Goal: Check status: Check status

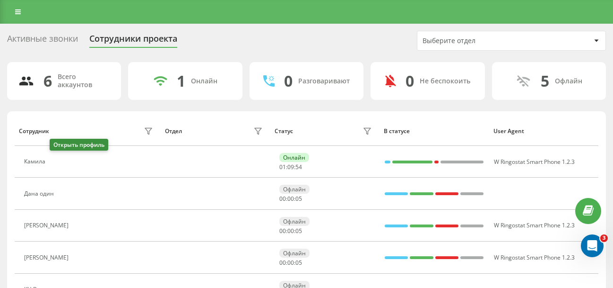
click at [56, 163] on icon at bounding box center [56, 162] width 8 height 8
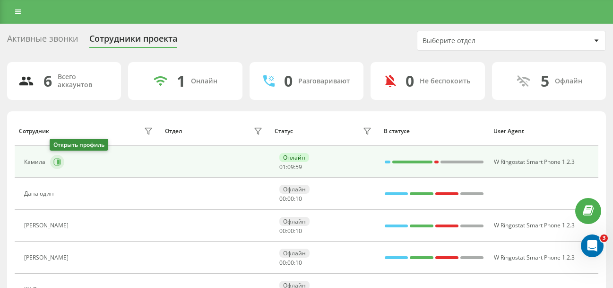
click at [55, 163] on icon at bounding box center [57, 162] width 8 height 8
click at [56, 164] on icon at bounding box center [57, 162] width 8 height 8
click at [56, 163] on icon at bounding box center [57, 162] width 8 height 8
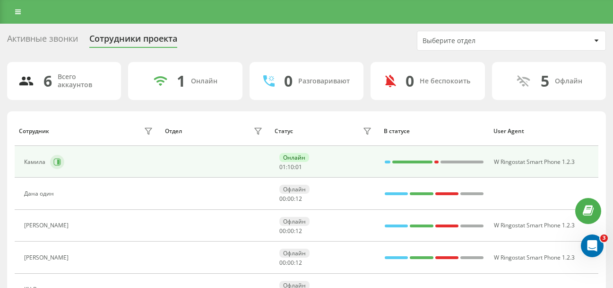
click at [56, 163] on icon at bounding box center [57, 162] width 8 height 8
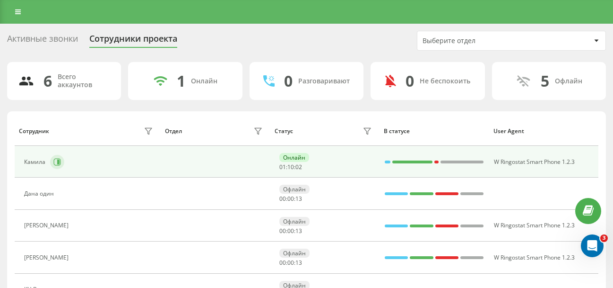
click at [56, 163] on icon at bounding box center [57, 162] width 8 height 8
